Goal: Task Accomplishment & Management: Use online tool/utility

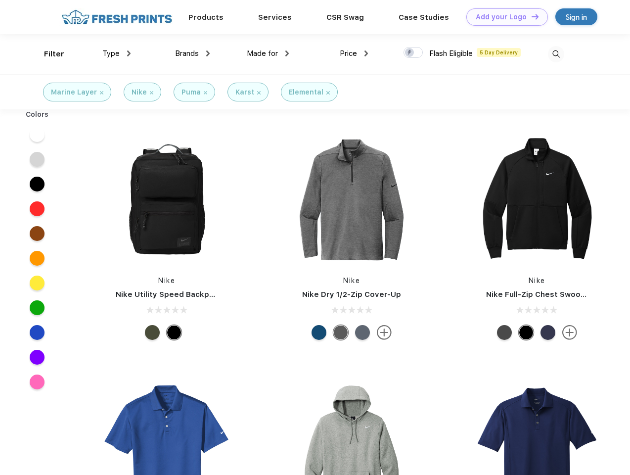
click at [503, 17] on link "Add your Logo Design Tool" at bounding box center [507, 16] width 82 height 17
click at [0, 0] on div "Design Tool" at bounding box center [0, 0] width 0 height 0
click at [531, 16] on link "Add your Logo Design Tool" at bounding box center [507, 16] width 82 height 17
click at [47, 54] on div "Filter" at bounding box center [54, 53] width 20 height 11
click at [117, 53] on span "Type" at bounding box center [110, 53] width 17 height 9
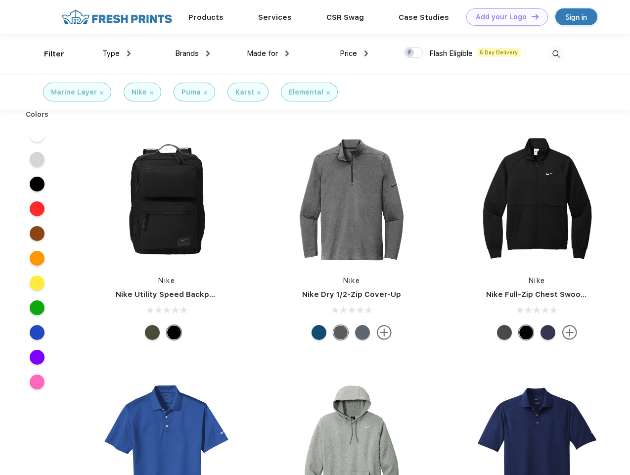
click at [192, 53] on span "Brands" at bounding box center [187, 53] width 24 height 9
click at [268, 53] on span "Made for" at bounding box center [262, 53] width 31 height 9
click at [354, 53] on span "Price" at bounding box center [348, 53] width 17 height 9
click at [413, 53] on div at bounding box center [413, 52] width 19 height 11
click at [410, 53] on input "checkbox" at bounding box center [407, 49] width 6 height 6
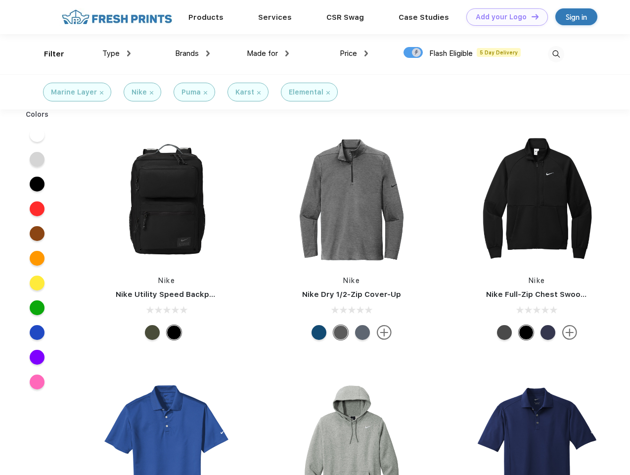
click at [556, 54] on img at bounding box center [556, 54] width 16 height 16
